Goal: Task Accomplishment & Management: Use online tool/utility

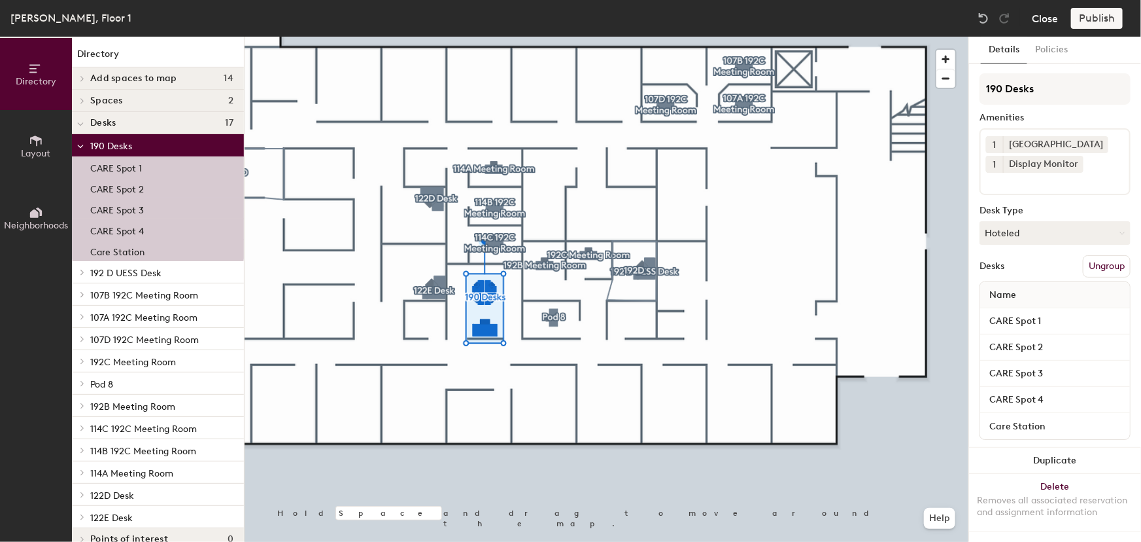
click at [1051, 16] on button "Close" at bounding box center [1045, 18] width 26 height 21
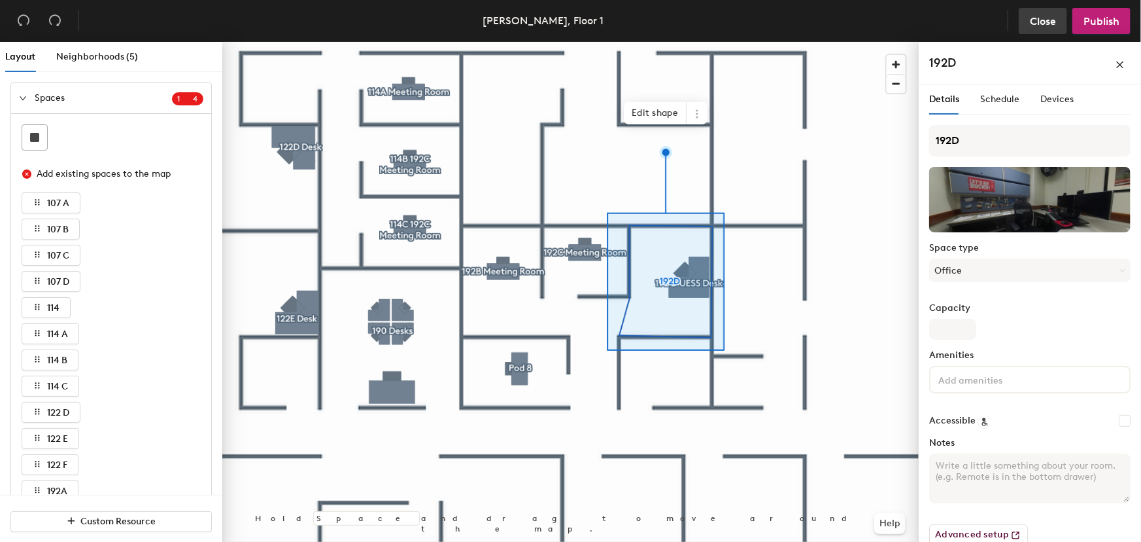
click at [1043, 22] on span "Close" at bounding box center [1043, 21] width 26 height 12
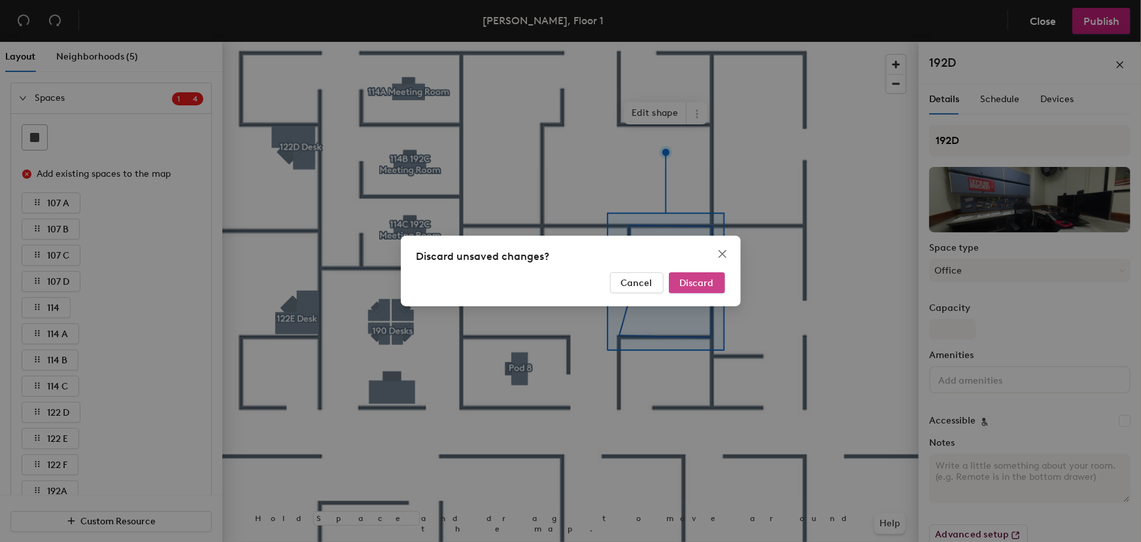
click at [689, 285] on span "Discard" at bounding box center [697, 282] width 34 height 11
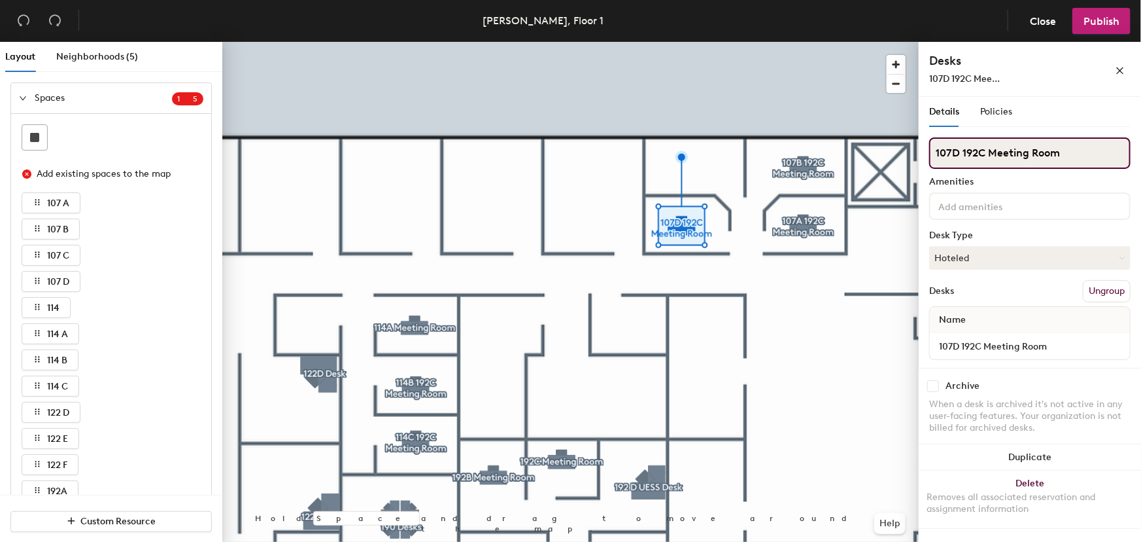
drag, startPoint x: 985, startPoint y: 151, endPoint x: 965, endPoint y: 153, distance: 20.4
click at [965, 153] on input "107D 192C Meeting Room" at bounding box center [1030, 152] width 201 height 31
type input "107D Meeting Room"
drag, startPoint x: 985, startPoint y: 152, endPoint x: 960, endPoint y: 156, distance: 25.2
click at [960, 156] on input "107A 192C Meeting Room" at bounding box center [1030, 152] width 201 height 31
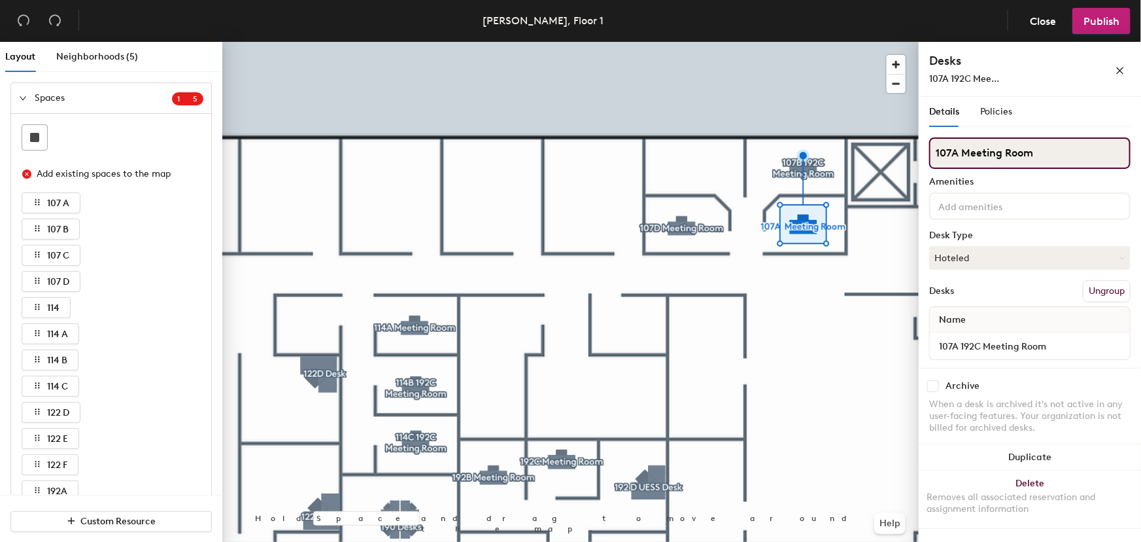
type input "107A Meeting Room"
drag, startPoint x: 988, startPoint y: 153, endPoint x: 962, endPoint y: 154, distance: 26.2
click at [962, 154] on input "107B 192C Meeting Room" at bounding box center [1030, 152] width 201 height 31
type input "107B Meeting Room"
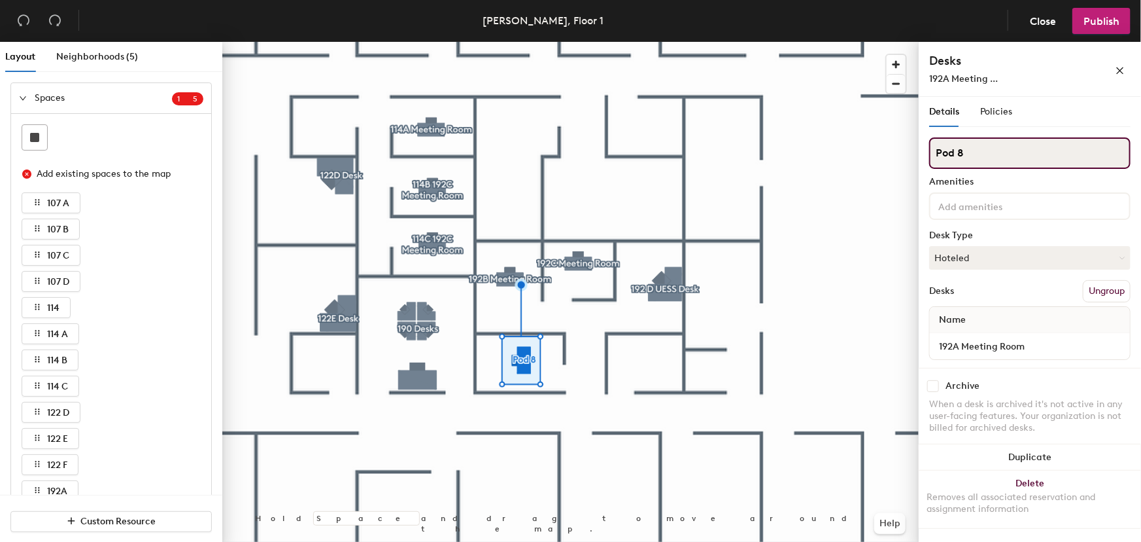
click at [913, 152] on div "Layout Neighborhoods (5) Spaces 1 5 Add existing spaces to the map 107 A 107 B …" at bounding box center [570, 294] width 1141 height 505
click at [954, 154] on input "192 A" at bounding box center [1030, 152] width 201 height 31
drag, startPoint x: 968, startPoint y: 156, endPoint x: 979, endPoint y: 155, distance: 11.1
click at [971, 155] on input "192A" at bounding box center [1030, 152] width 201 height 31
type input "192A Meeting Room"
